Goal: Obtain resource: Download file/media

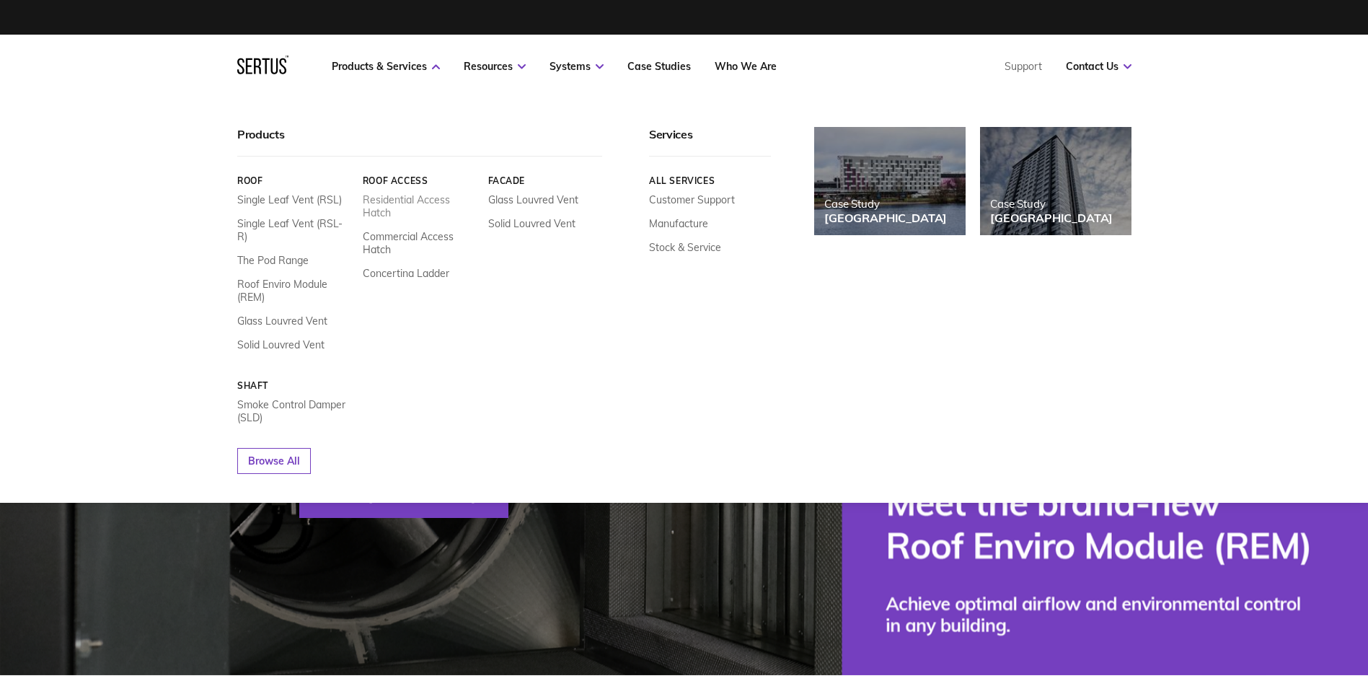
click at [392, 203] on link "Residential Access Hatch" at bounding box center [419, 206] width 115 height 26
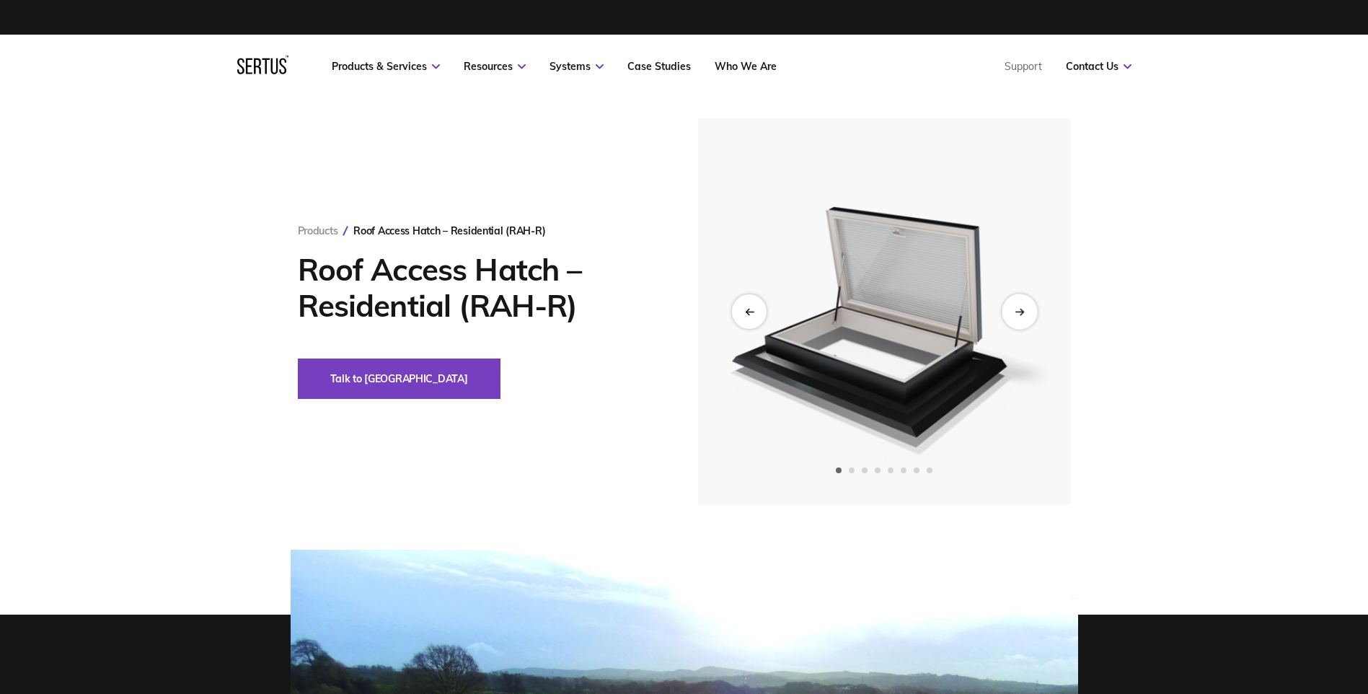
click at [1018, 310] on icon "Next slide" at bounding box center [1019, 311] width 9 height 8
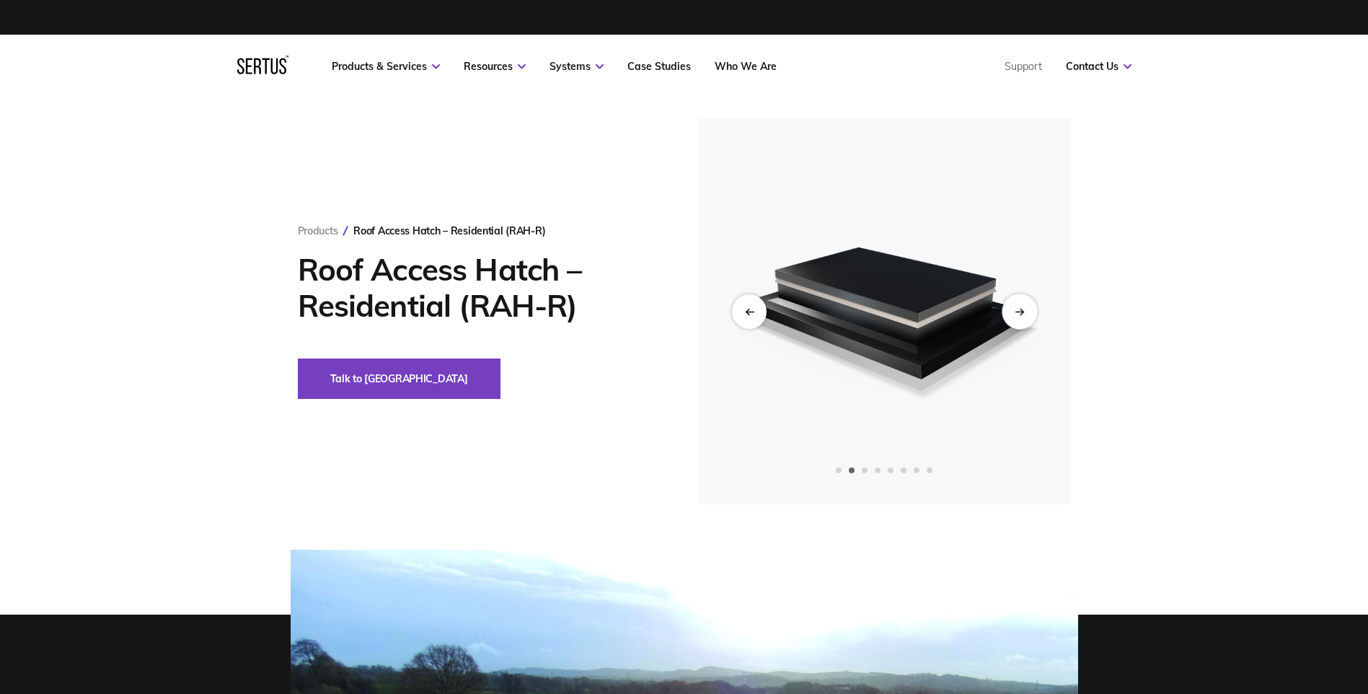
click at [1018, 310] on icon "Next slide" at bounding box center [1019, 311] width 9 height 8
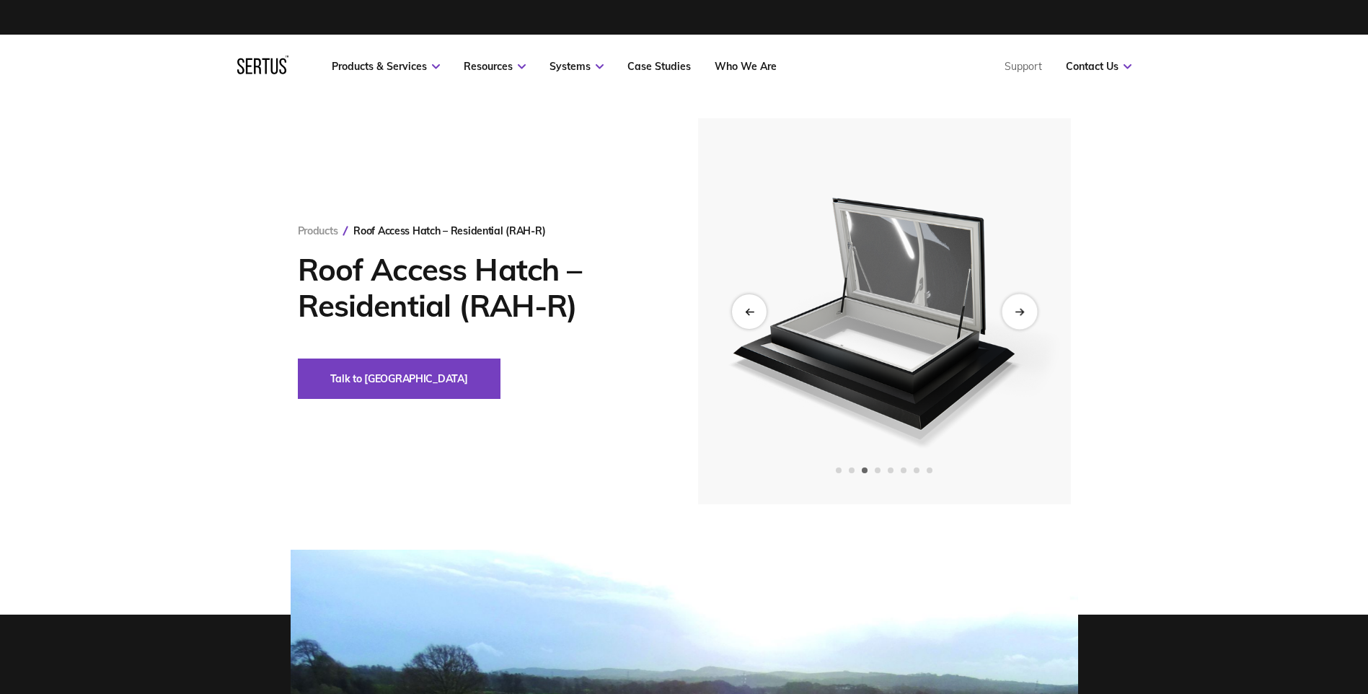
click at [1018, 310] on icon "Next slide" at bounding box center [1019, 311] width 9 height 8
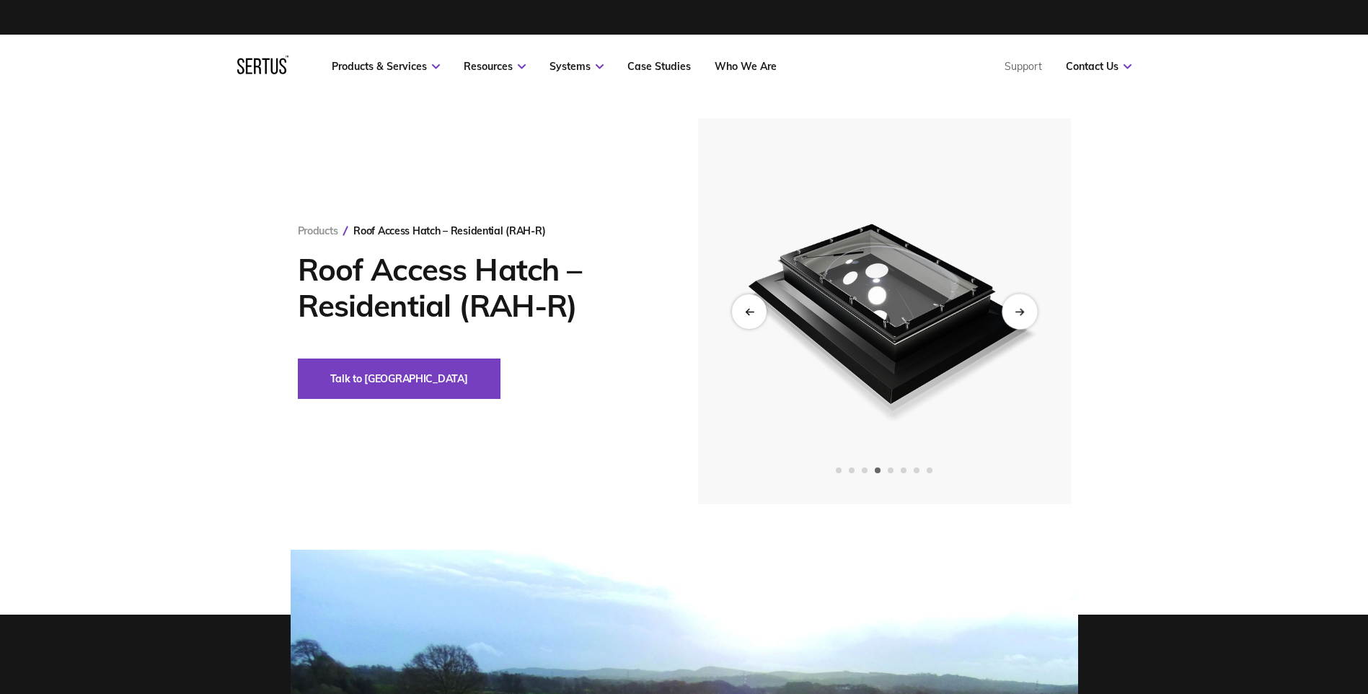
click at [1018, 310] on icon "Next slide" at bounding box center [1019, 311] width 9 height 8
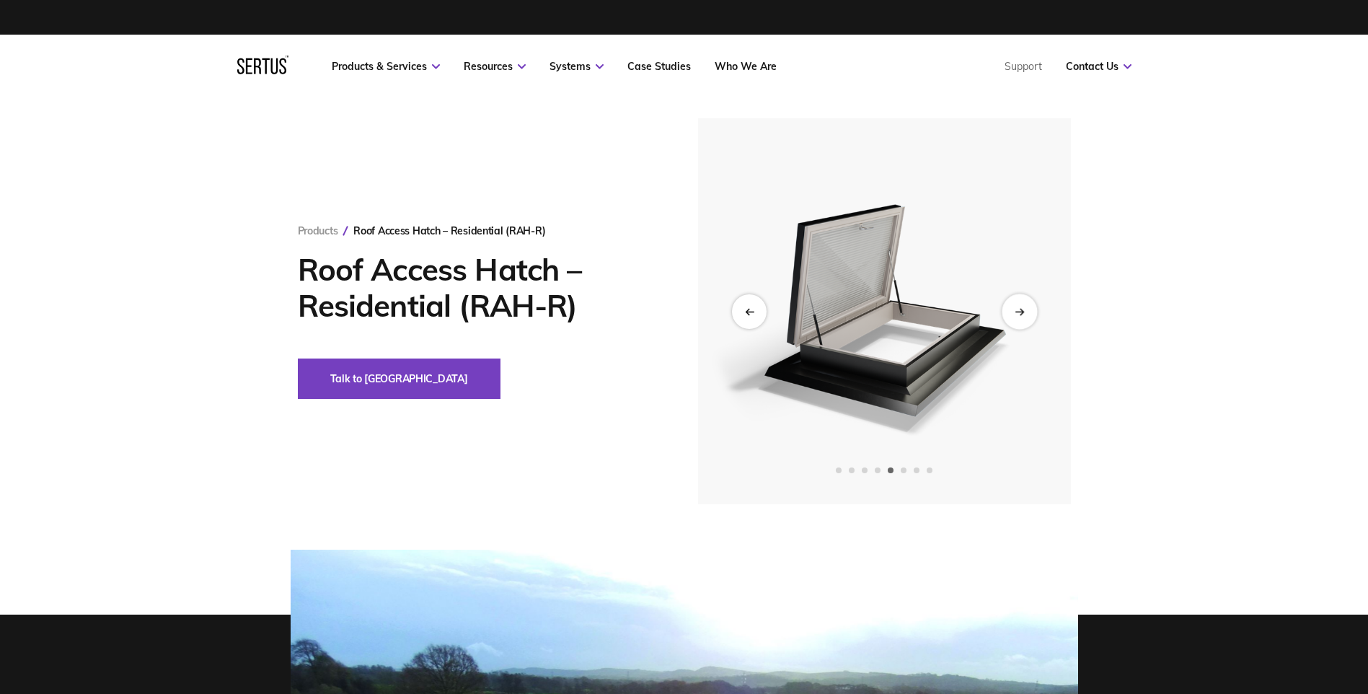
click at [1018, 310] on icon "Next slide" at bounding box center [1019, 311] width 9 height 8
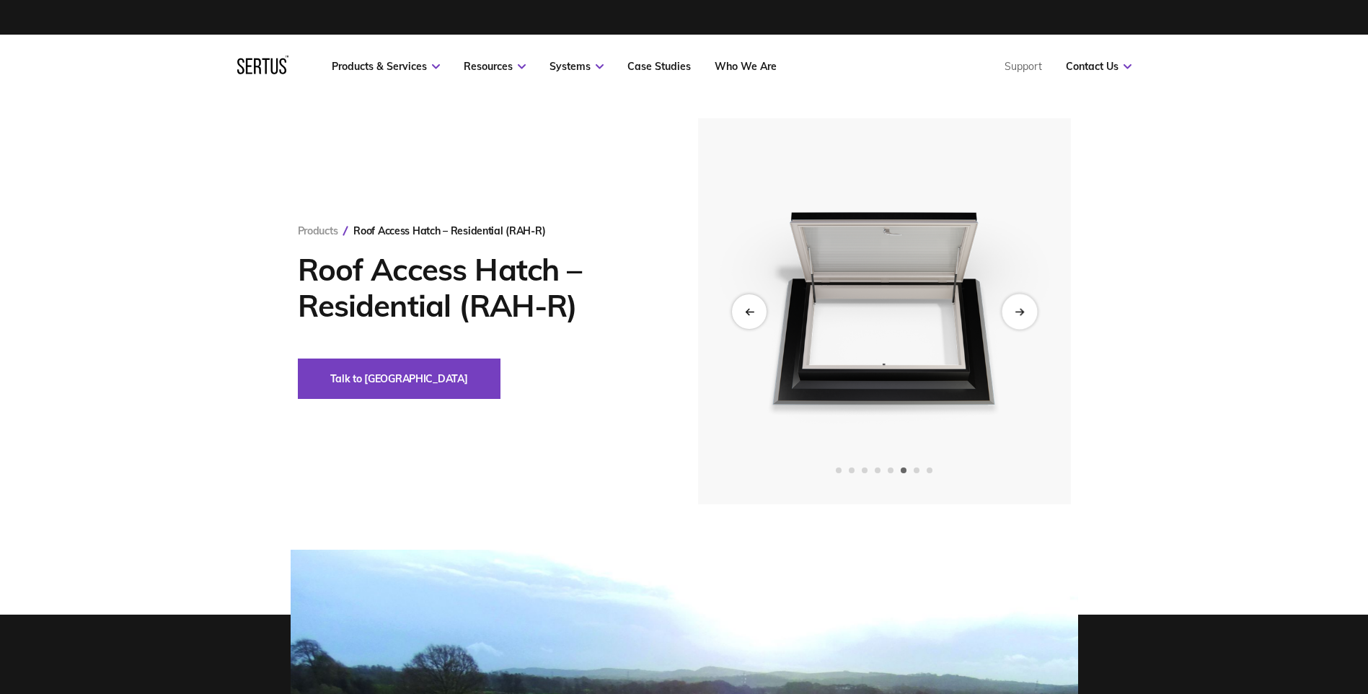
click at [1018, 310] on icon "Next slide" at bounding box center [1019, 311] width 9 height 8
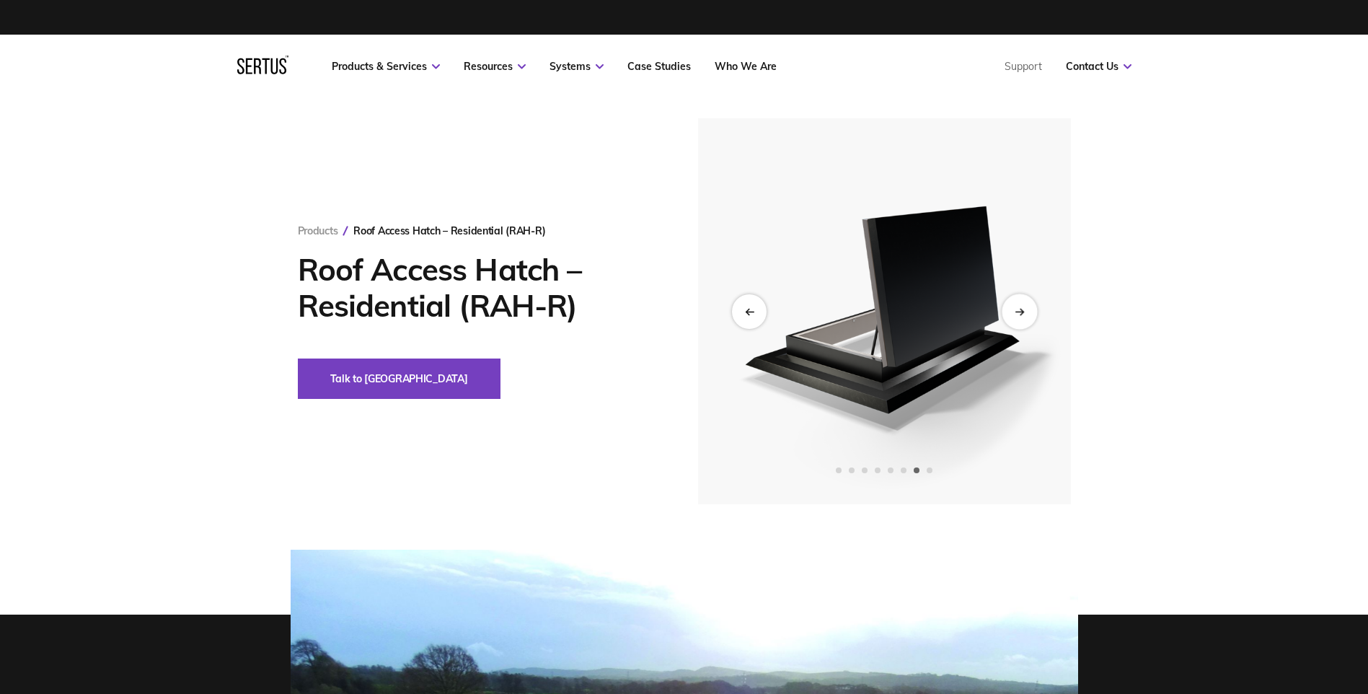
click at [1018, 310] on icon "Next slide" at bounding box center [1019, 311] width 9 height 8
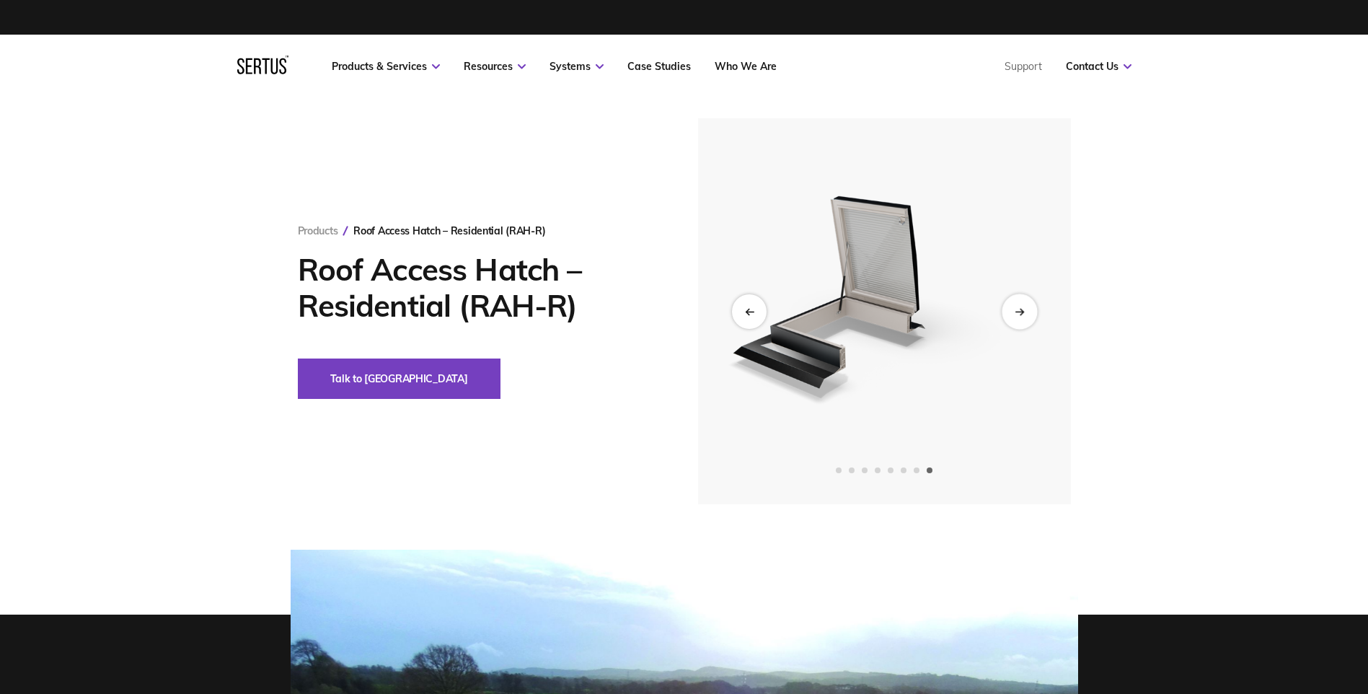
click at [1018, 310] on icon "Next slide" at bounding box center [1019, 311] width 9 height 8
click at [760, 304] on div "Previous slide" at bounding box center [748, 311] width 35 height 35
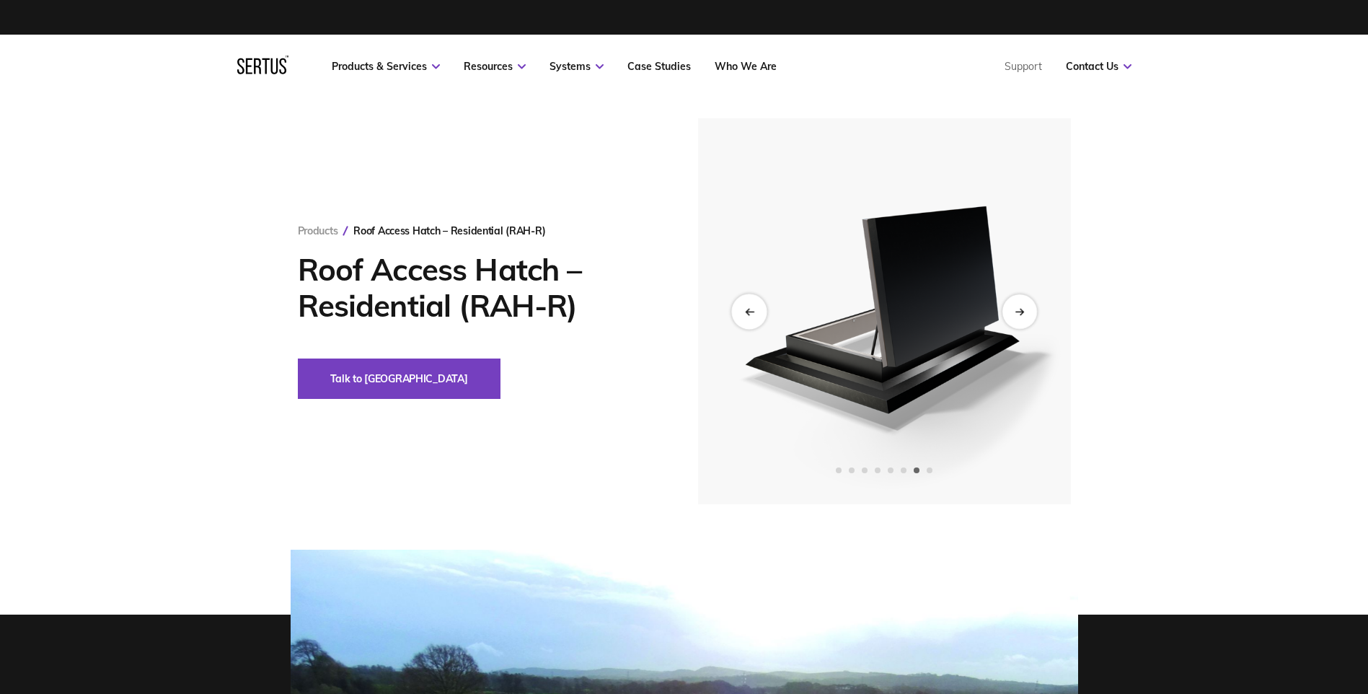
click at [753, 306] on div "Previous slide" at bounding box center [748, 311] width 35 height 35
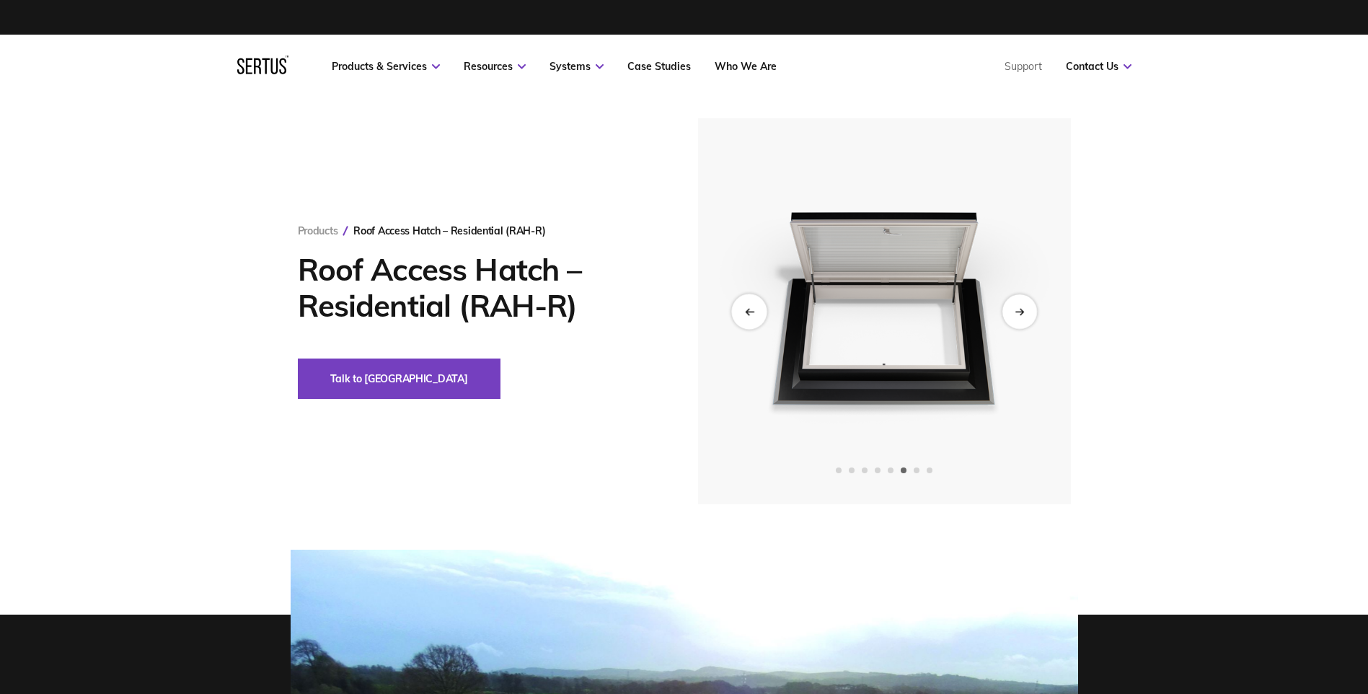
click at [753, 306] on div "Previous slide" at bounding box center [748, 311] width 35 height 35
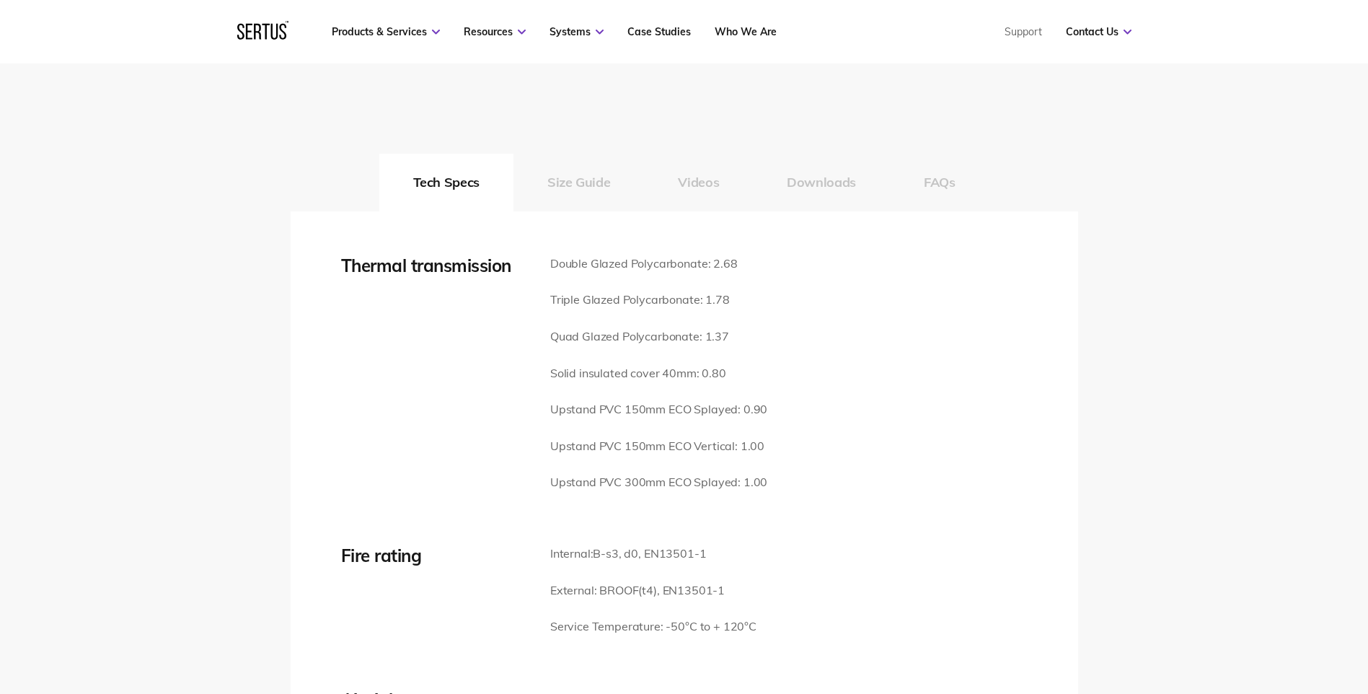
scroll to position [2020, 0]
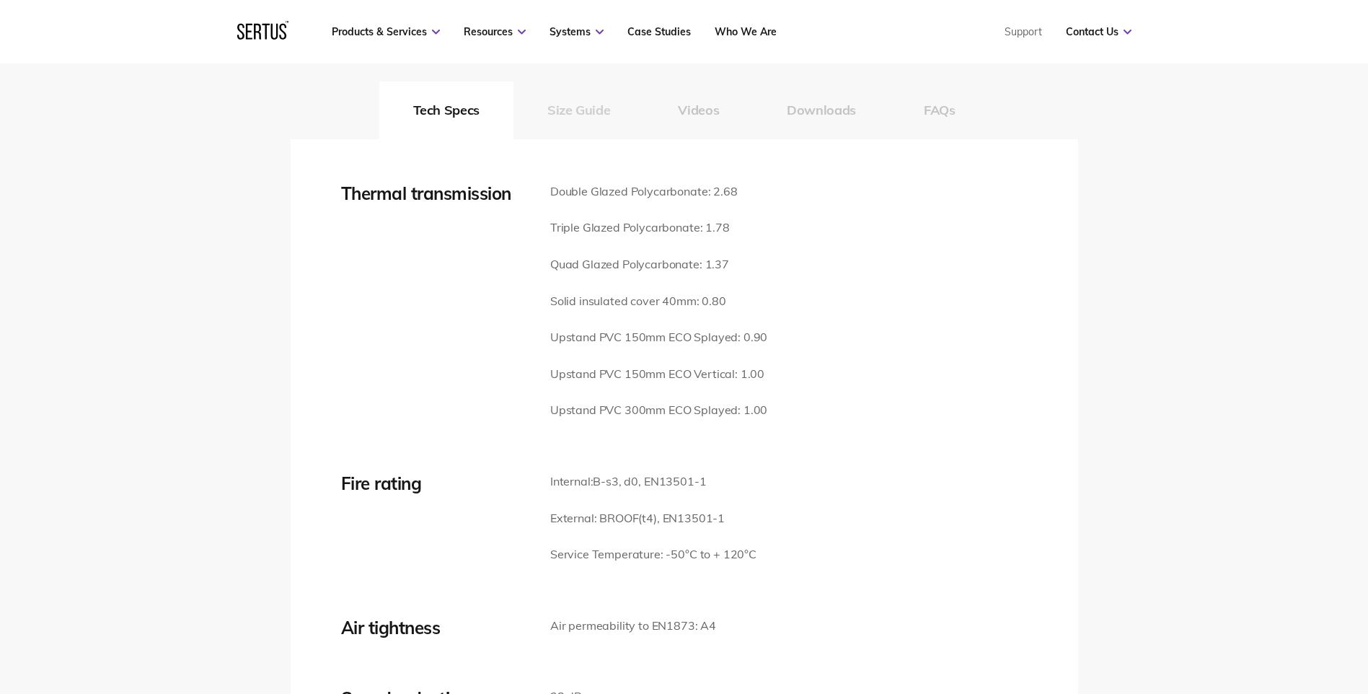
click at [576, 92] on button "Size Guide" at bounding box center [579, 111] width 131 height 58
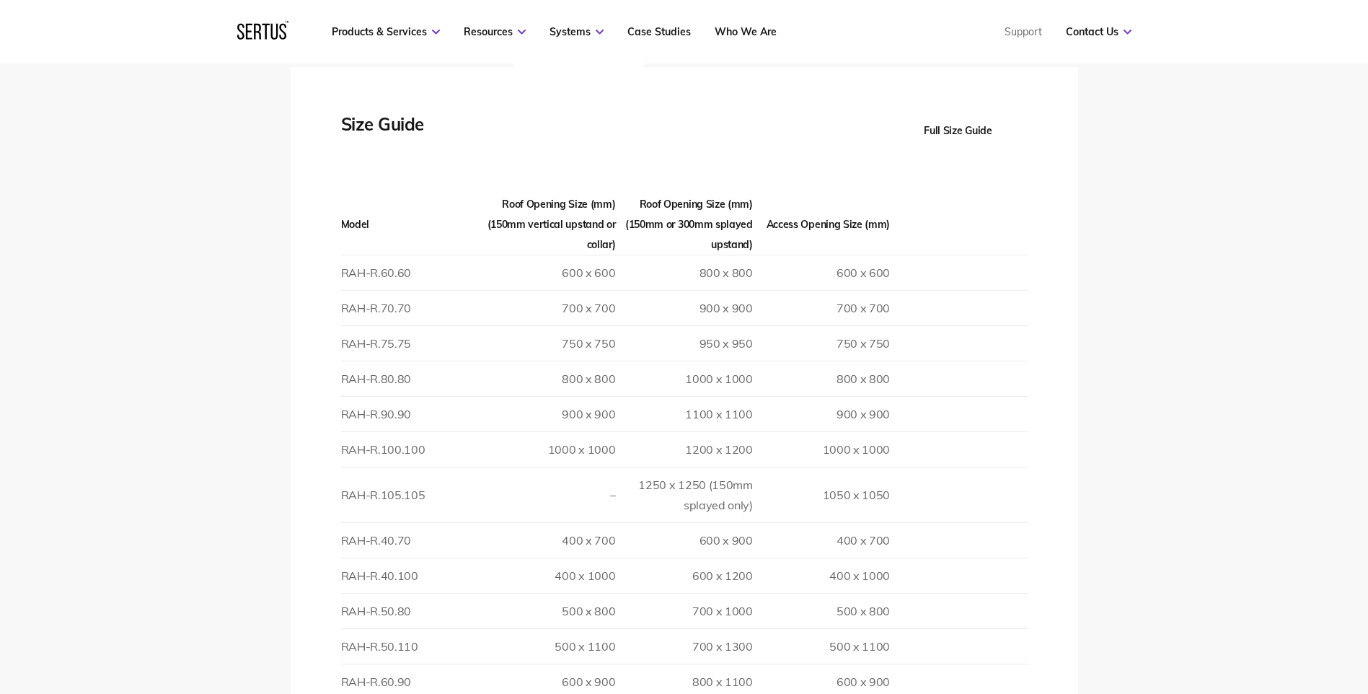
scroll to position [1875, 0]
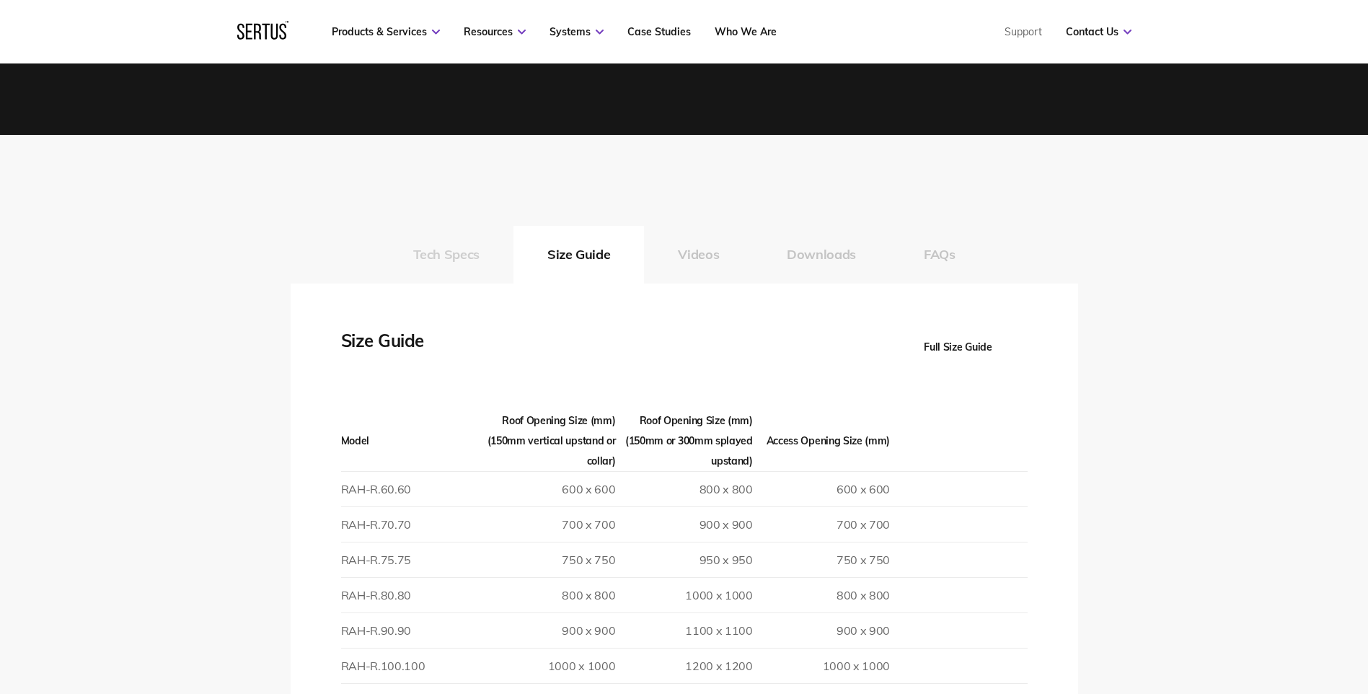
click at [453, 232] on button "Tech Specs" at bounding box center [446, 255] width 134 height 58
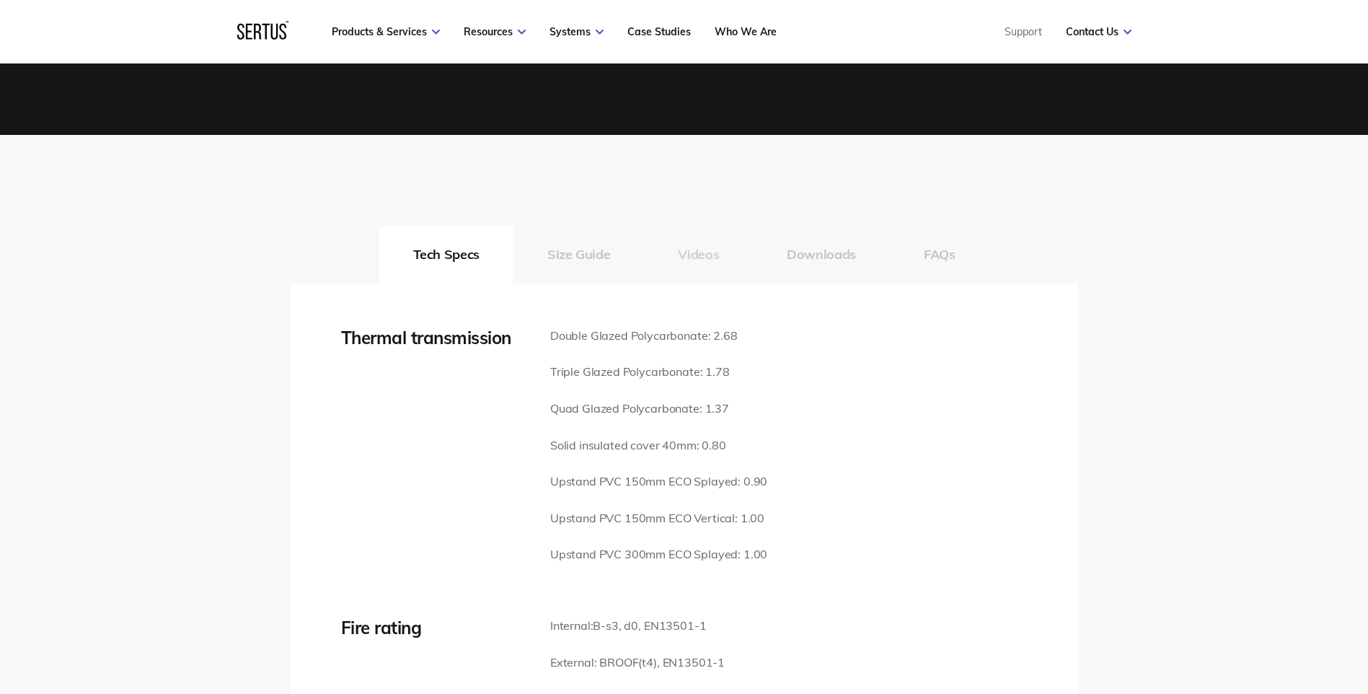
click at [713, 232] on button "Videos" at bounding box center [698, 255] width 109 height 58
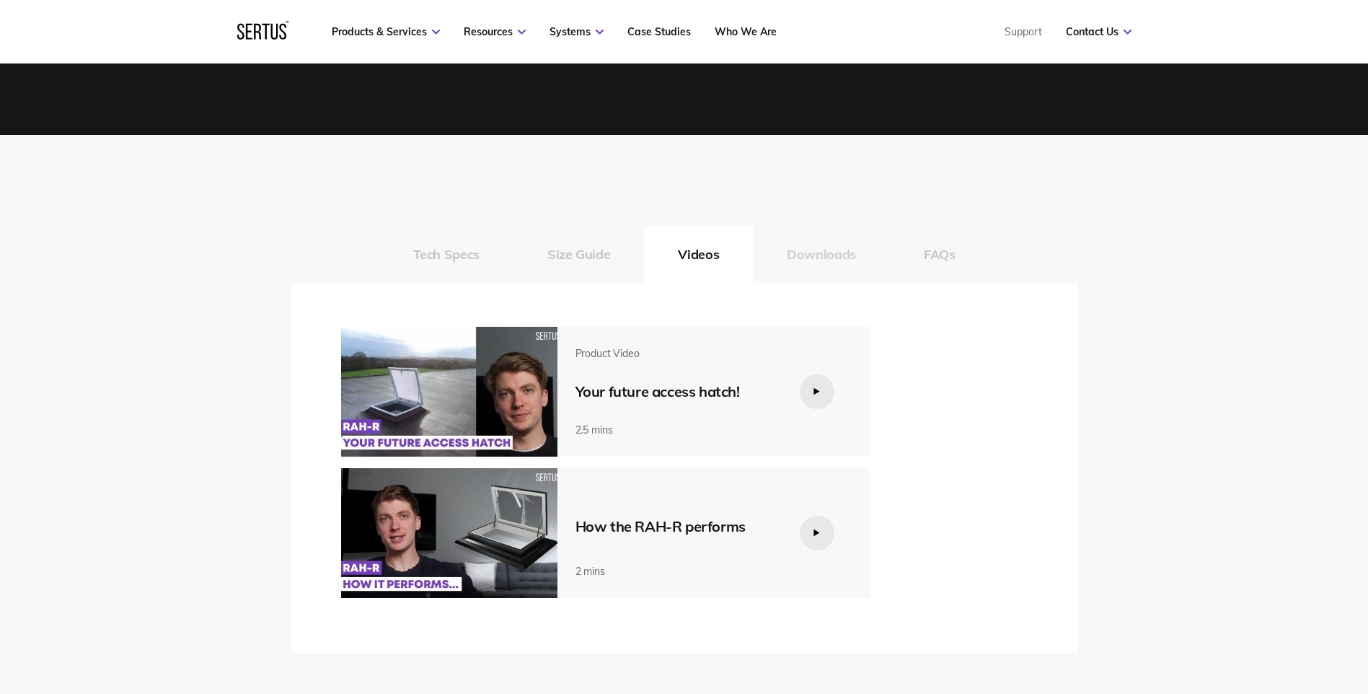
click at [824, 239] on button "Downloads" at bounding box center [821, 255] width 137 height 58
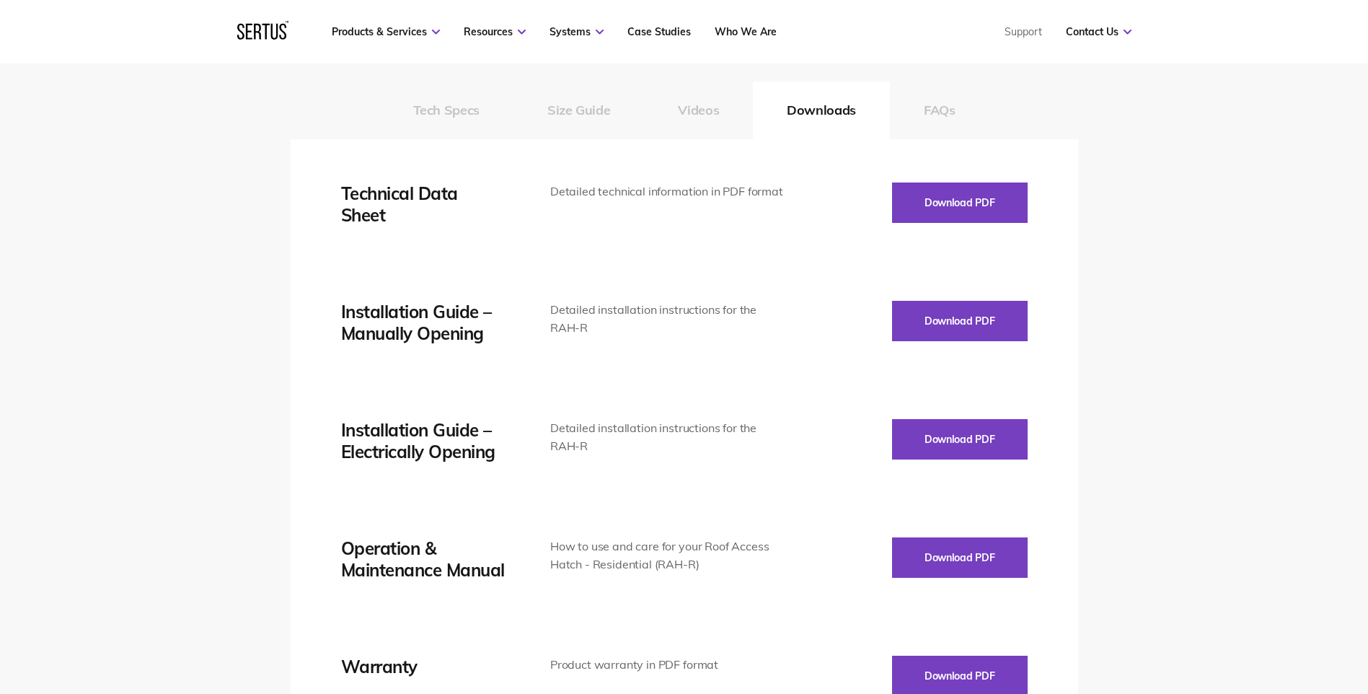
scroll to position [1947, 0]
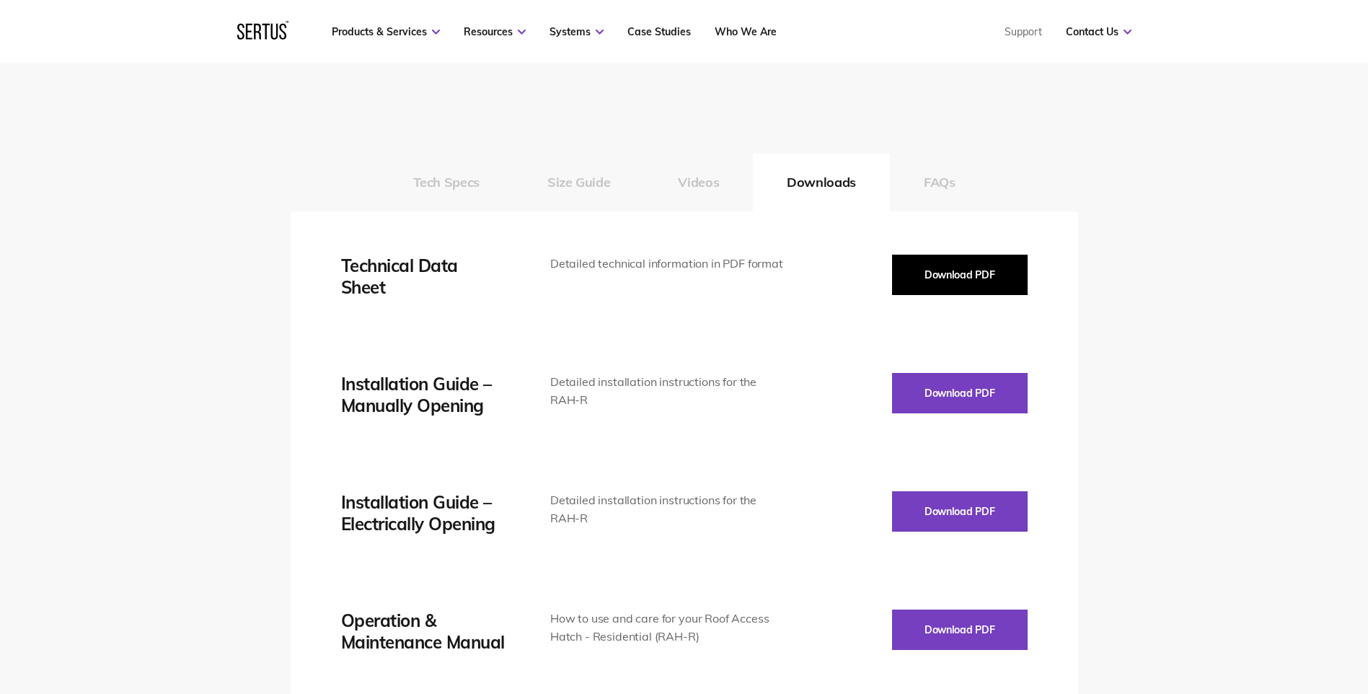
click at [953, 259] on button "Download PDF" at bounding box center [960, 275] width 136 height 40
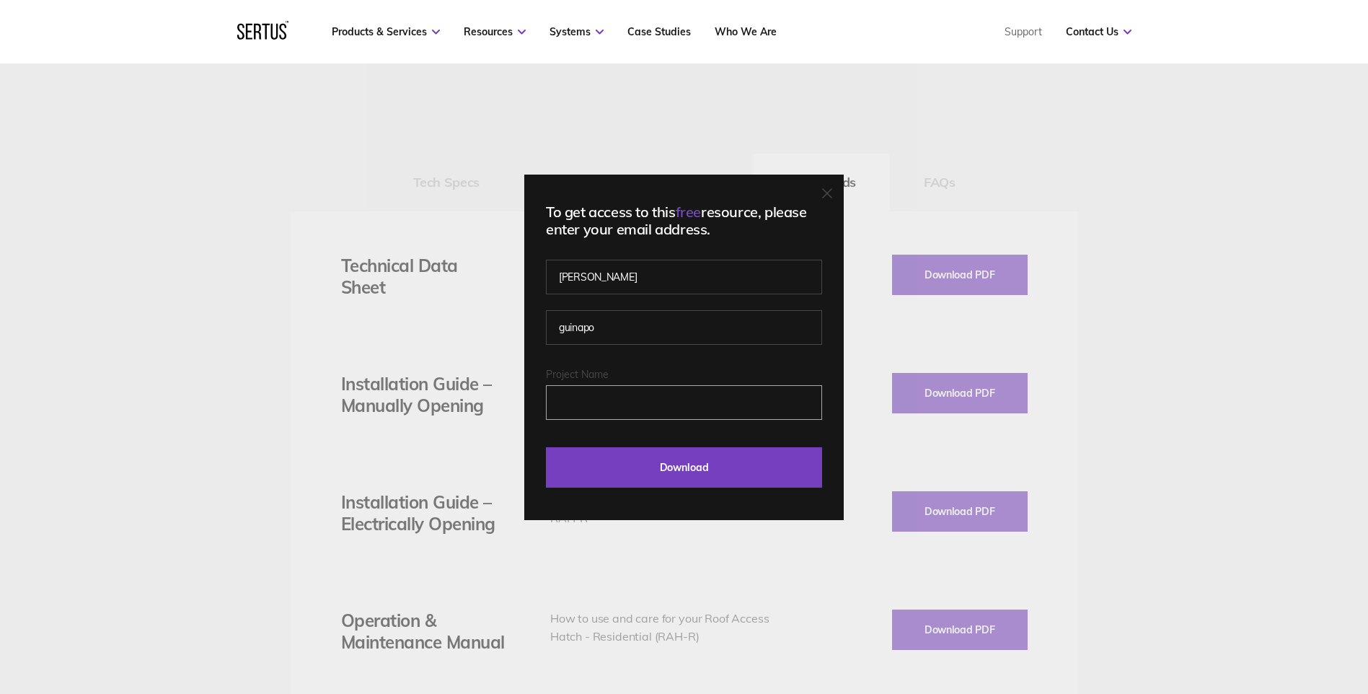
click at [648, 413] on input "Project Name" at bounding box center [684, 402] width 276 height 35
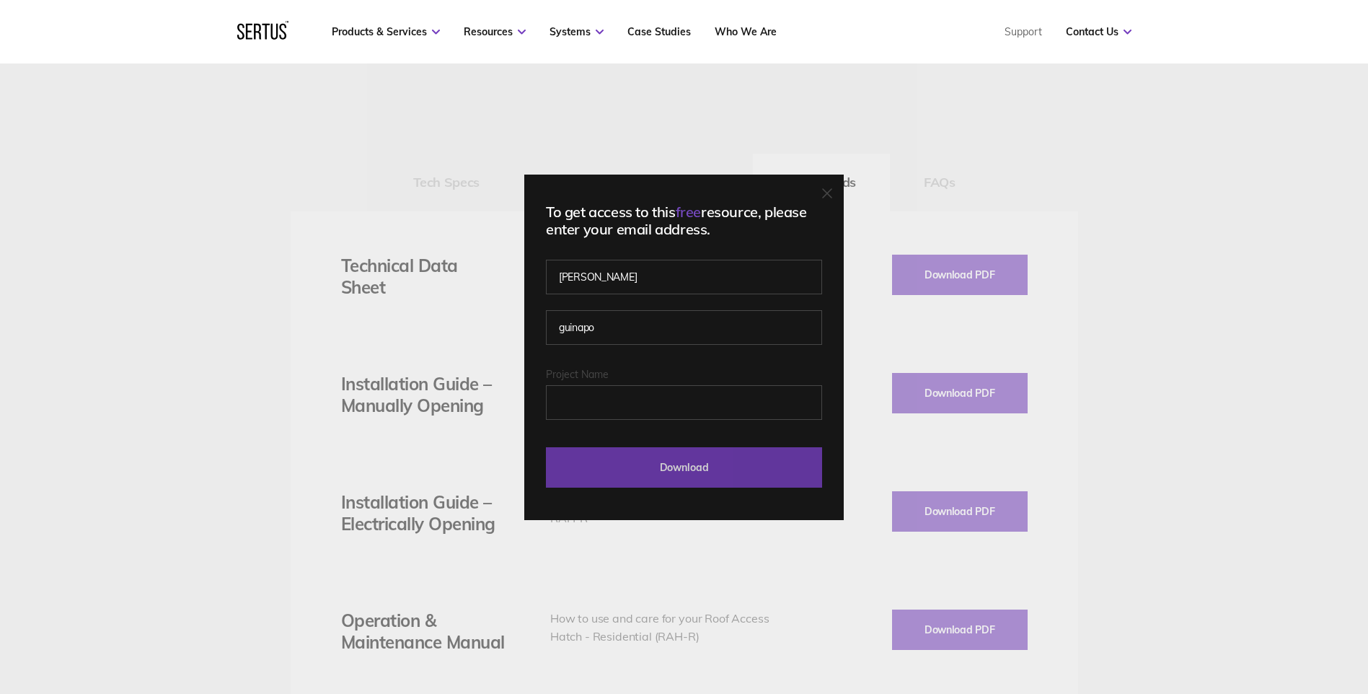
click at [696, 475] on input "Download" at bounding box center [684, 467] width 276 height 40
